Goal: Information Seeking & Learning: Learn about a topic

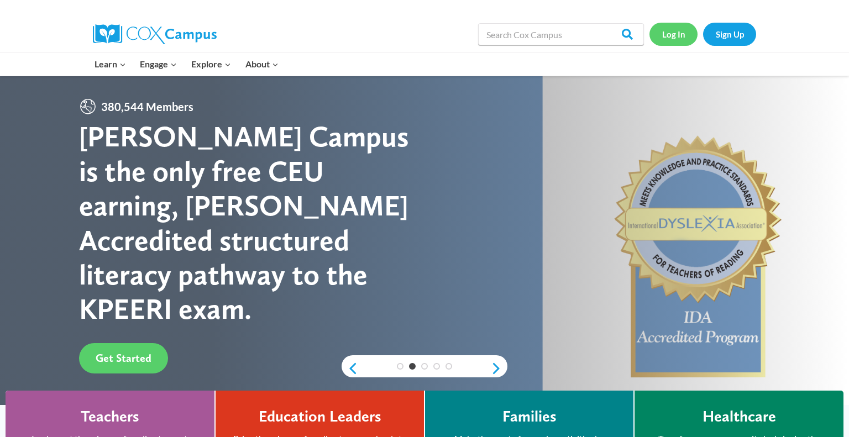
click at [668, 34] on link "Log In" at bounding box center [673, 34] width 48 height 23
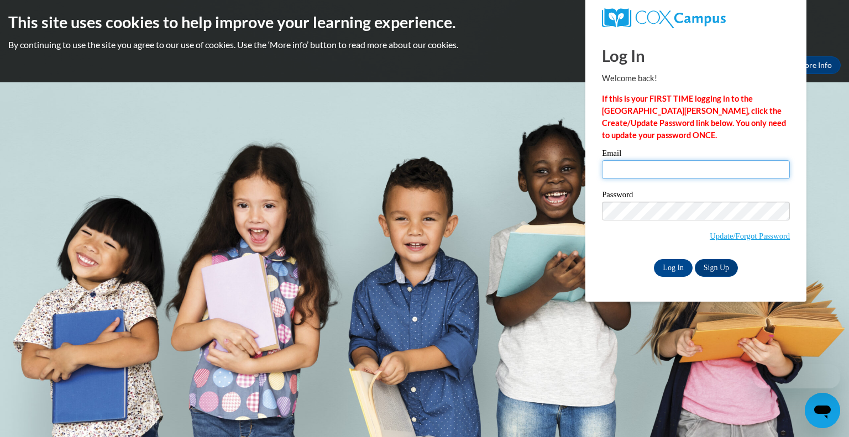
click at [616, 171] on input "Email" at bounding box center [696, 169] width 188 height 19
type input "[EMAIL_ADDRESS][DOMAIN_NAME]"
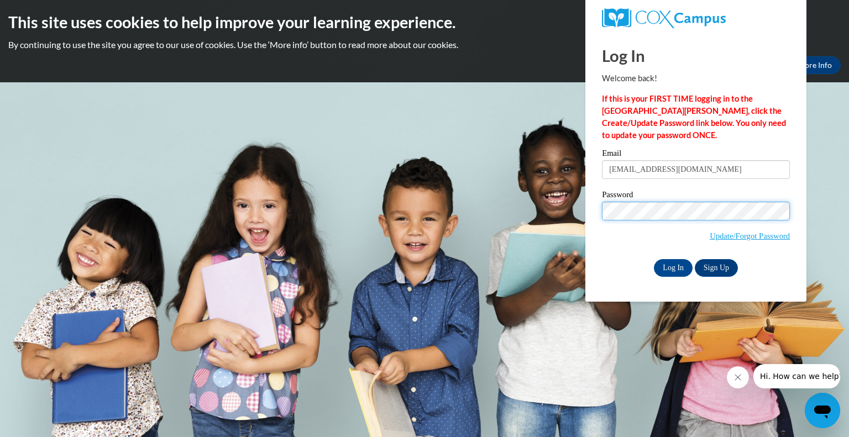
click at [654, 259] on input "Log In" at bounding box center [673, 268] width 39 height 18
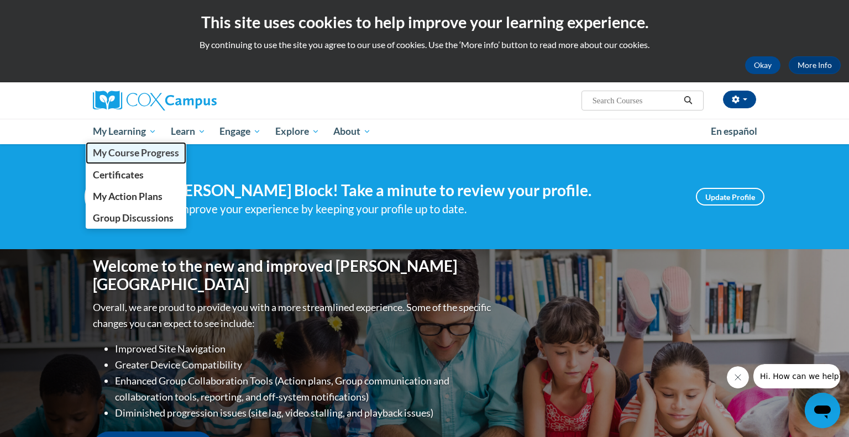
click at [133, 150] on span "My Course Progress" at bounding box center [136, 153] width 86 height 12
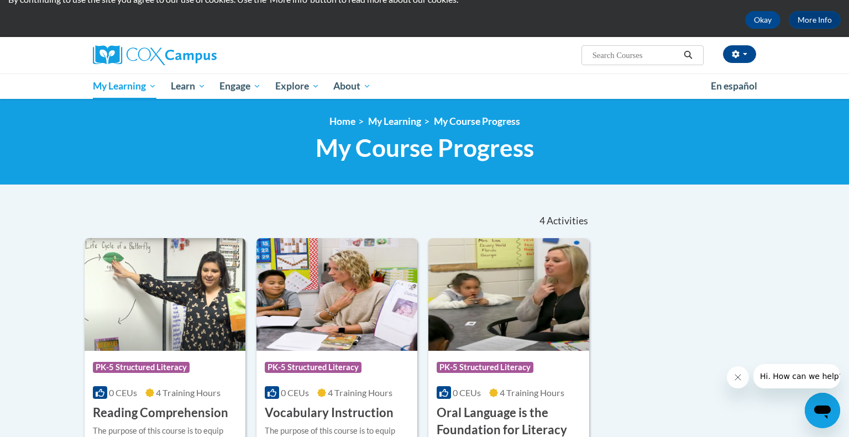
scroll to position [43, 0]
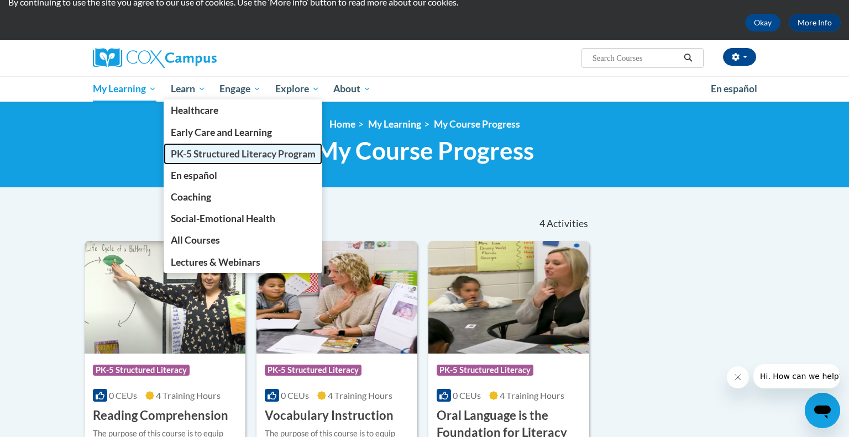
click at [184, 153] on span "PK-5 Structured Literacy Program" at bounding box center [243, 154] width 145 height 12
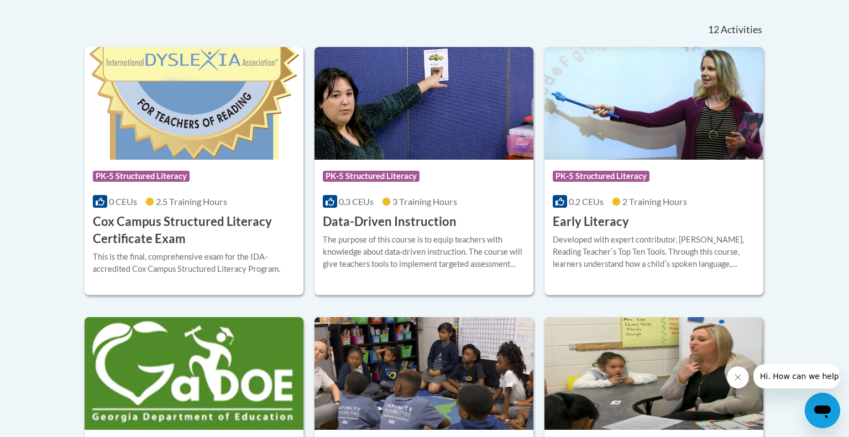
scroll to position [455, 0]
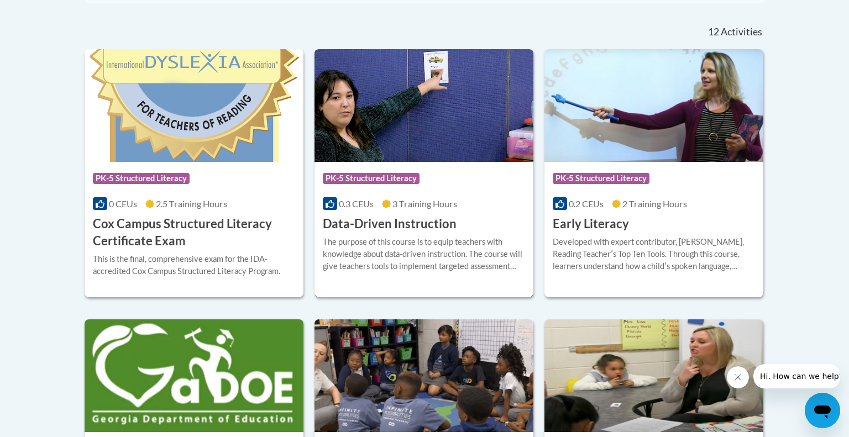
click at [420, 126] on img at bounding box center [424, 105] width 219 height 113
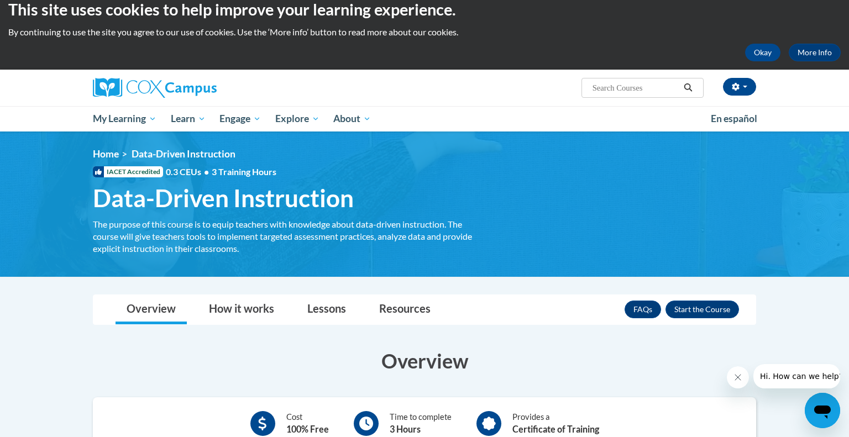
scroll to position [7, 0]
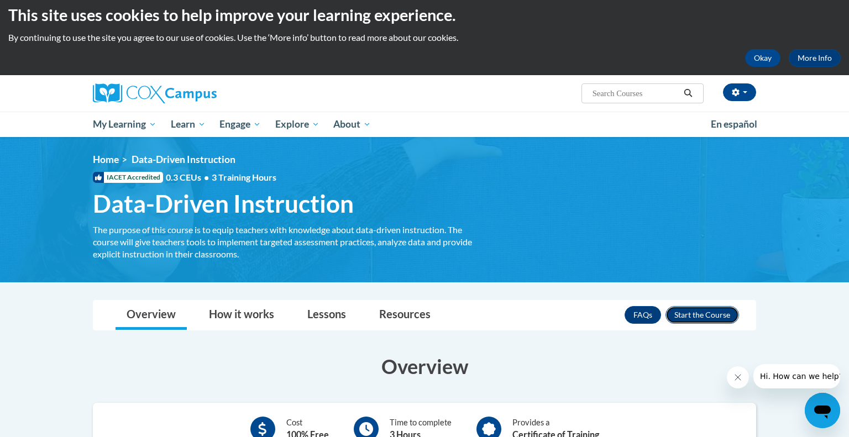
click at [690, 320] on button "Enroll" at bounding box center [703, 315] width 74 height 18
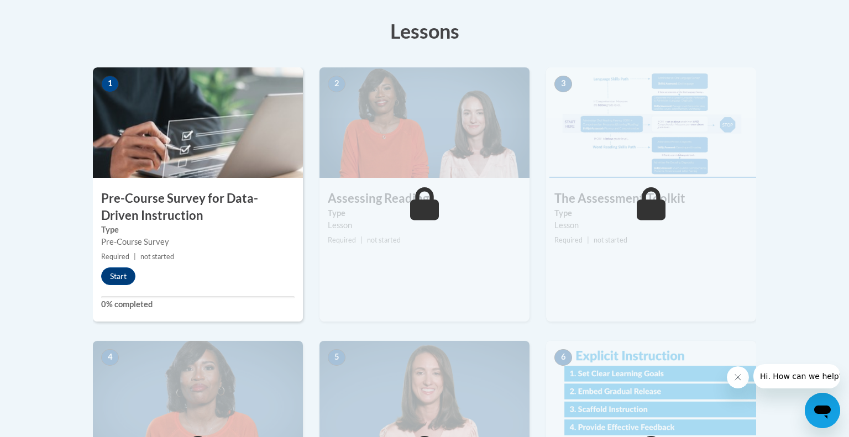
scroll to position [307, 0]
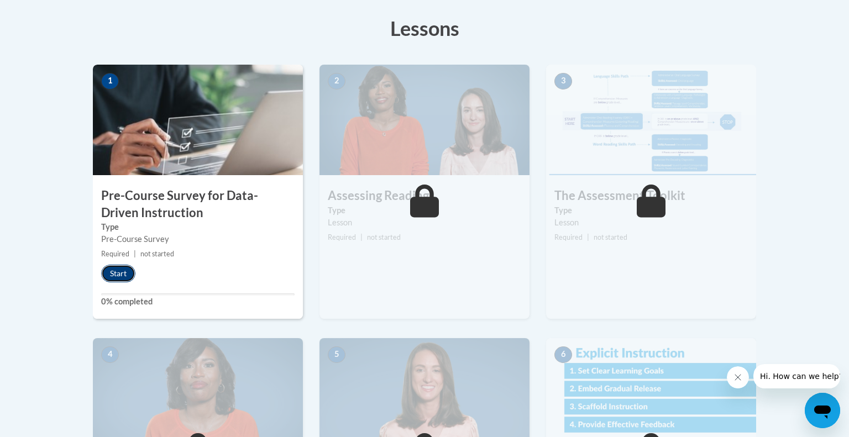
click at [123, 272] on button "Start" at bounding box center [118, 274] width 34 height 18
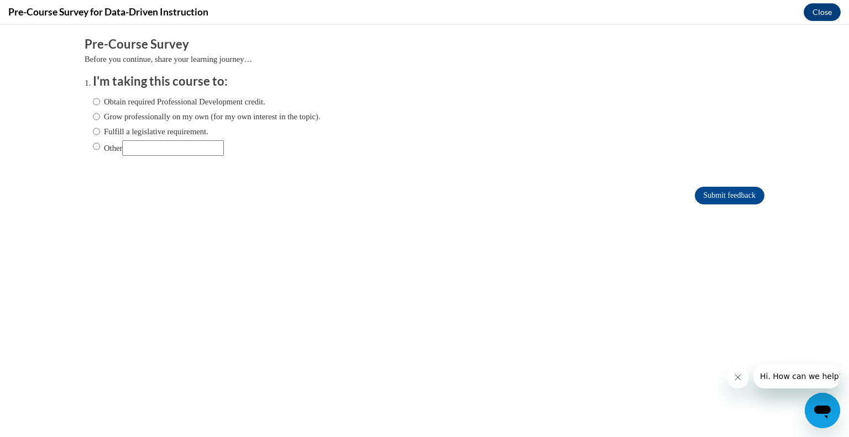
scroll to position [0, 0]
click at [94, 146] on input "Other" at bounding box center [96, 146] width 7 height 12
radio input "true"
click at [161, 145] on input "Other" at bounding box center [173, 147] width 102 height 15
type input "all the above"
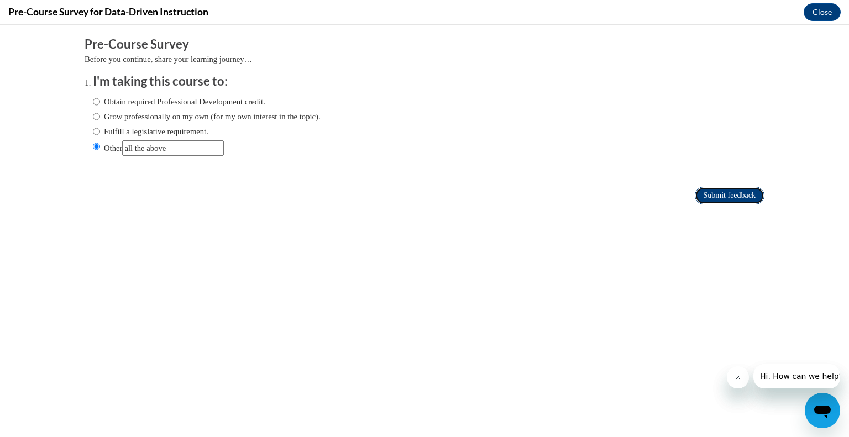
click at [700, 197] on input "Submit feedback" at bounding box center [730, 196] width 70 height 18
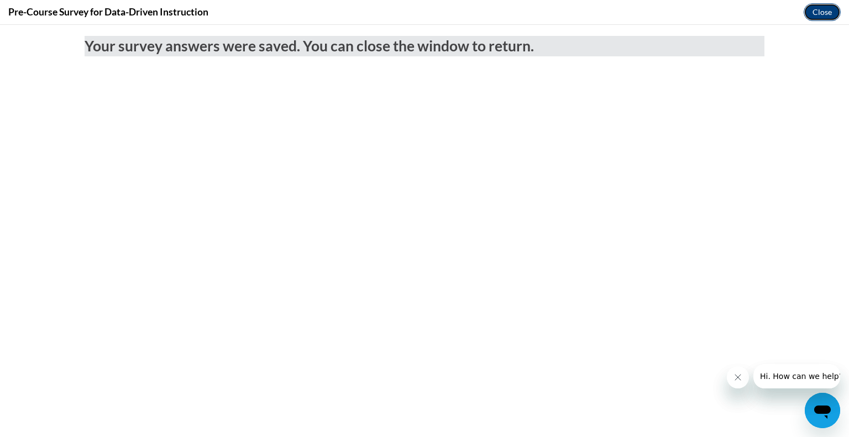
click at [816, 14] on button "Close" at bounding box center [822, 12] width 37 height 18
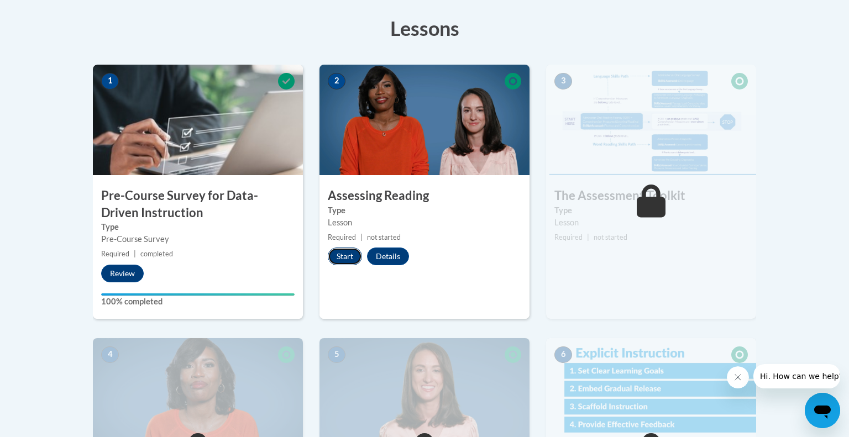
click at [349, 252] on button "Start" at bounding box center [345, 257] width 34 height 18
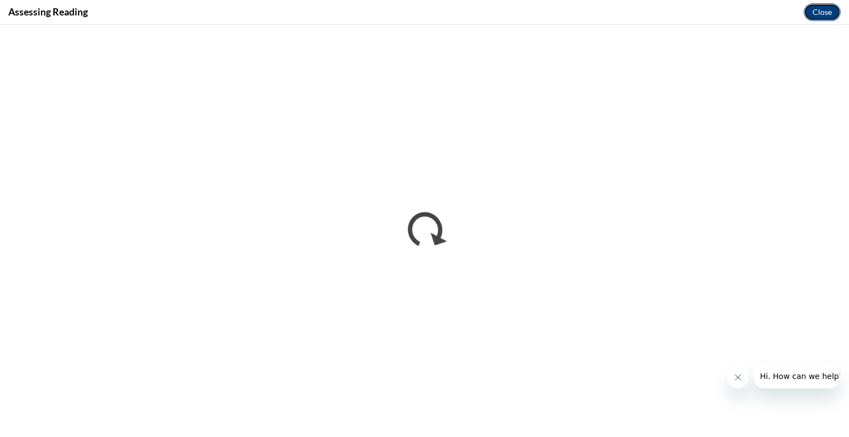
click at [808, 18] on button "Close" at bounding box center [822, 12] width 37 height 18
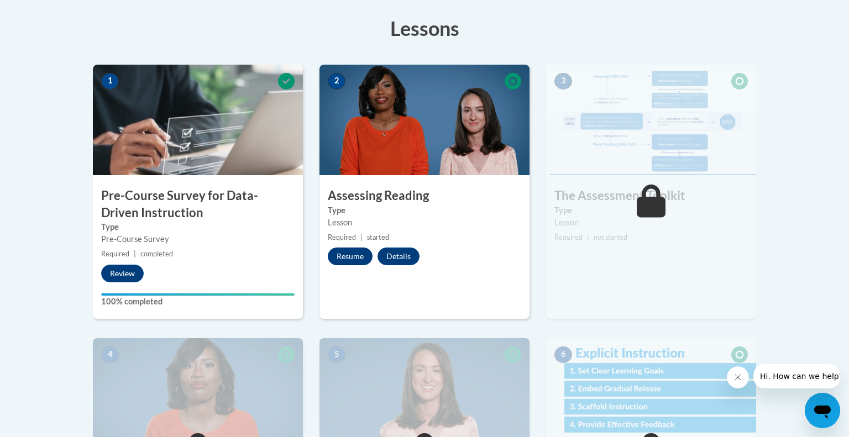
click at [359, 261] on button "Resume" at bounding box center [350, 257] width 45 height 18
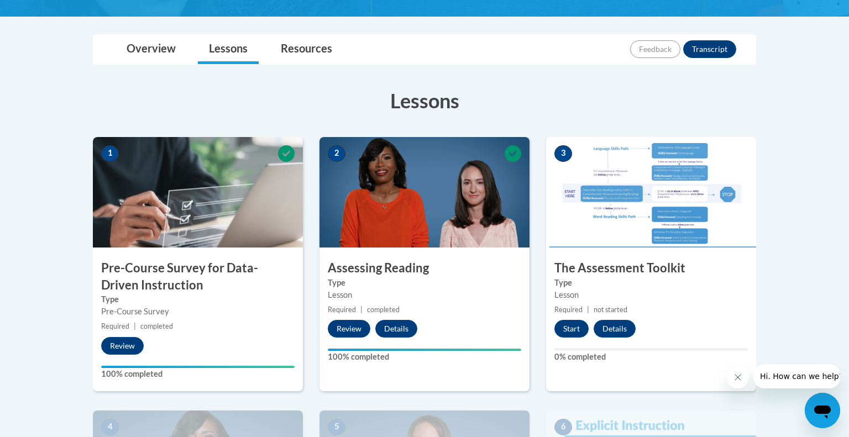
scroll to position [239, 0]
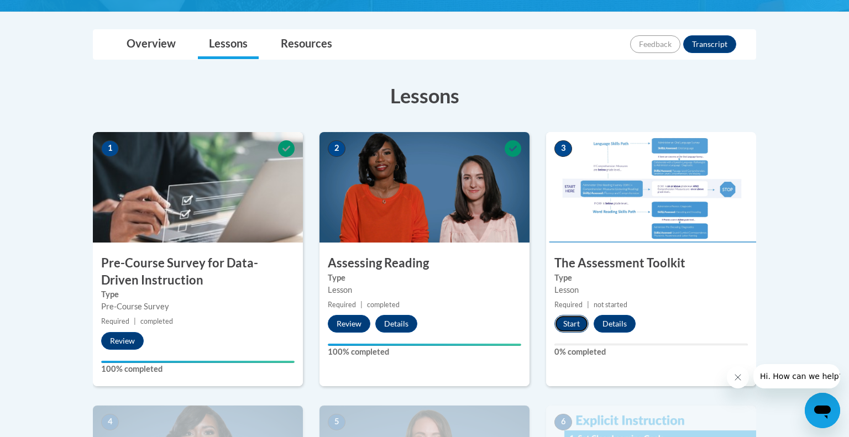
click at [574, 324] on button "Start" at bounding box center [571, 324] width 34 height 18
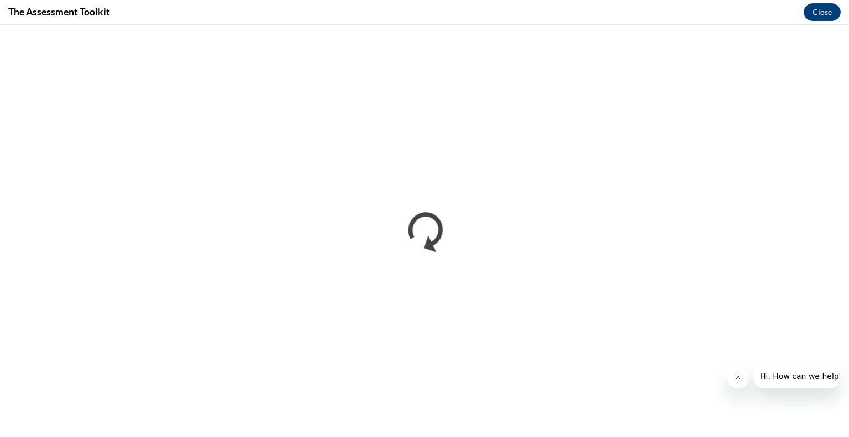
scroll to position [0, 0]
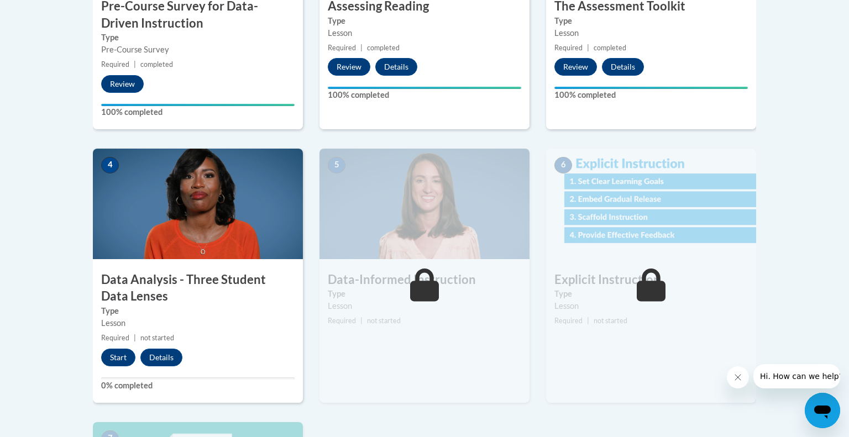
scroll to position [515, 0]
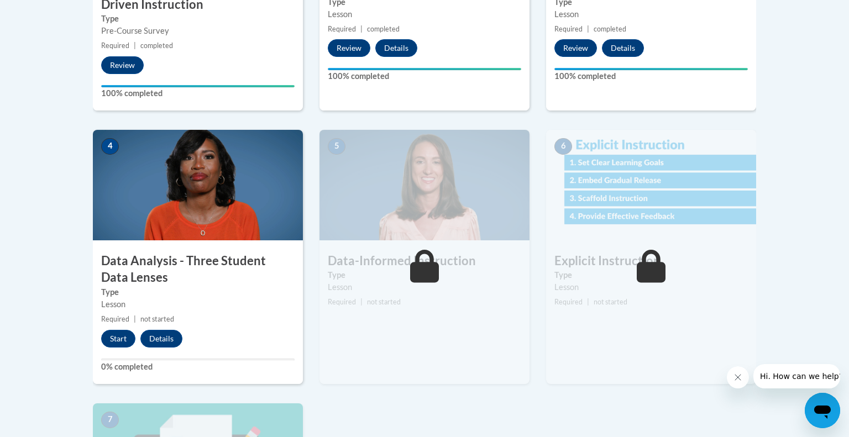
click at [226, 199] on img at bounding box center [198, 185] width 210 height 111
click at [231, 339] on div "4 Data Analysis - Three Student Data Lenses Type Lesson Required | not started …" at bounding box center [198, 257] width 210 height 254
click at [118, 334] on button "Start" at bounding box center [118, 339] width 34 height 18
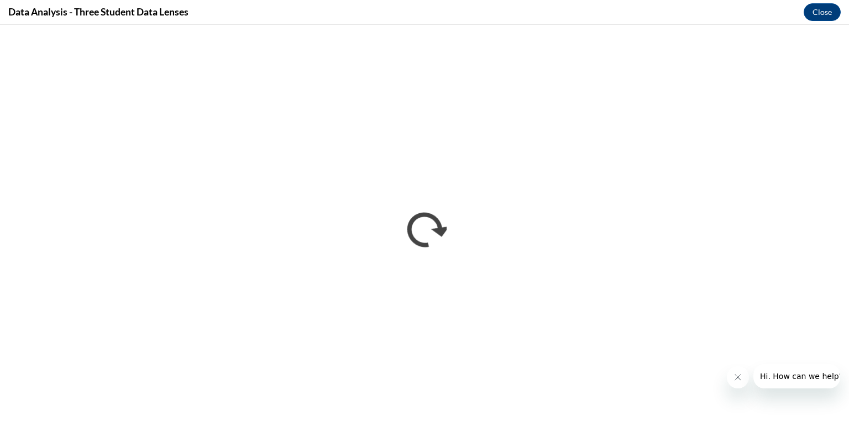
scroll to position [0, 0]
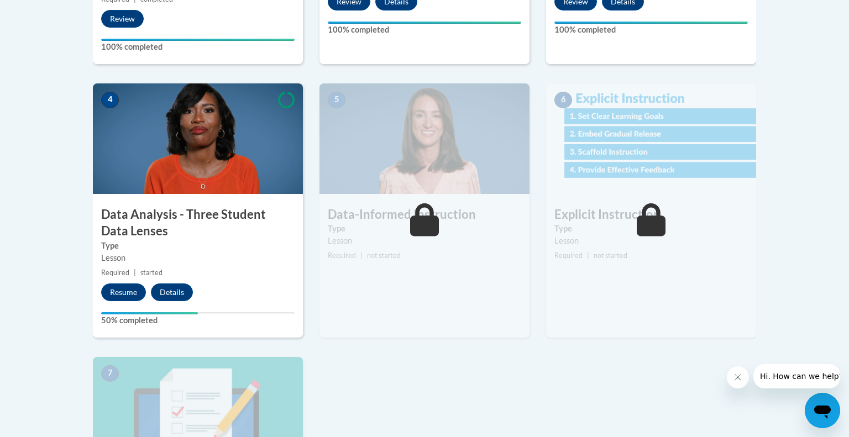
scroll to position [560, 0]
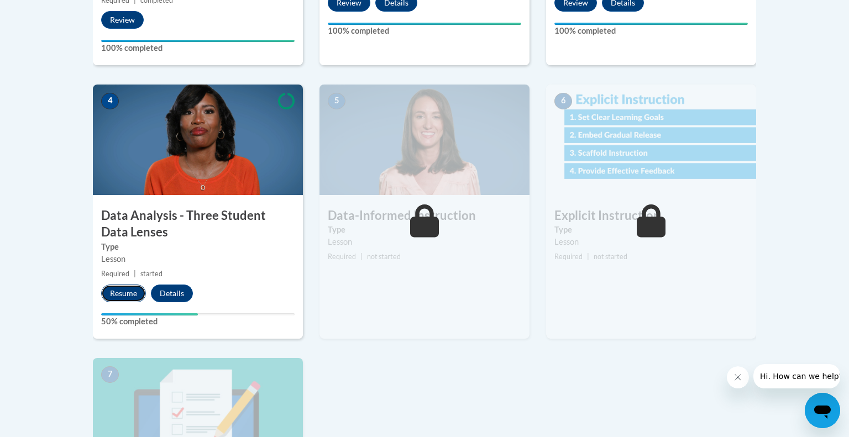
click at [135, 295] on button "Resume" at bounding box center [123, 294] width 45 height 18
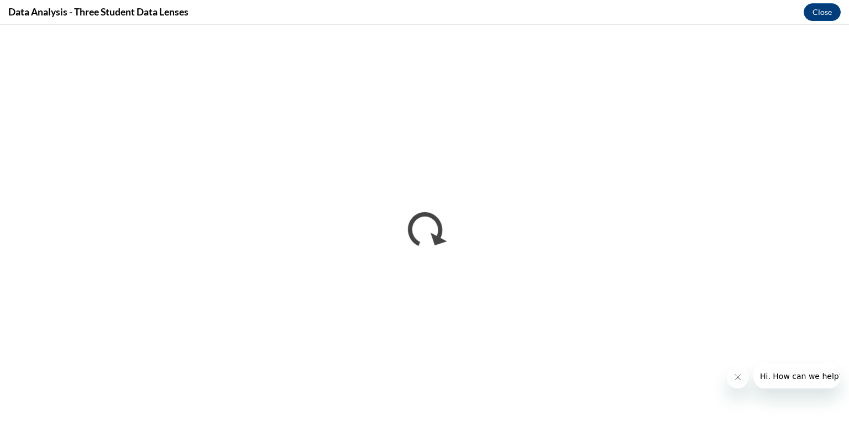
scroll to position [0, 0]
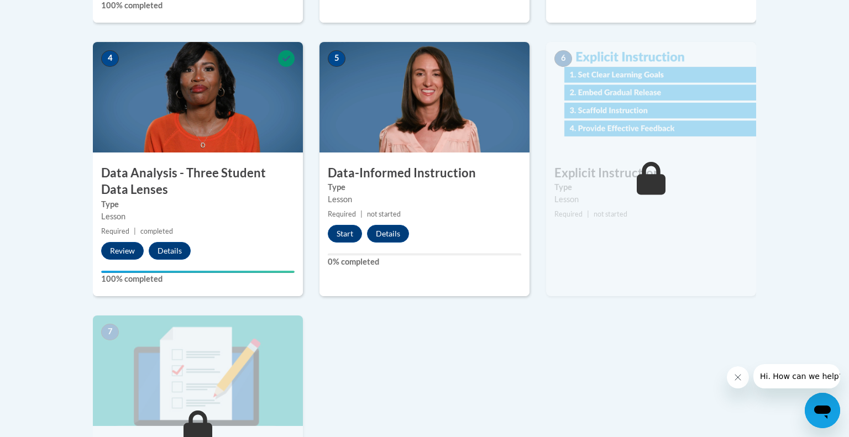
scroll to position [595, 0]
